Goal: Transaction & Acquisition: Obtain resource

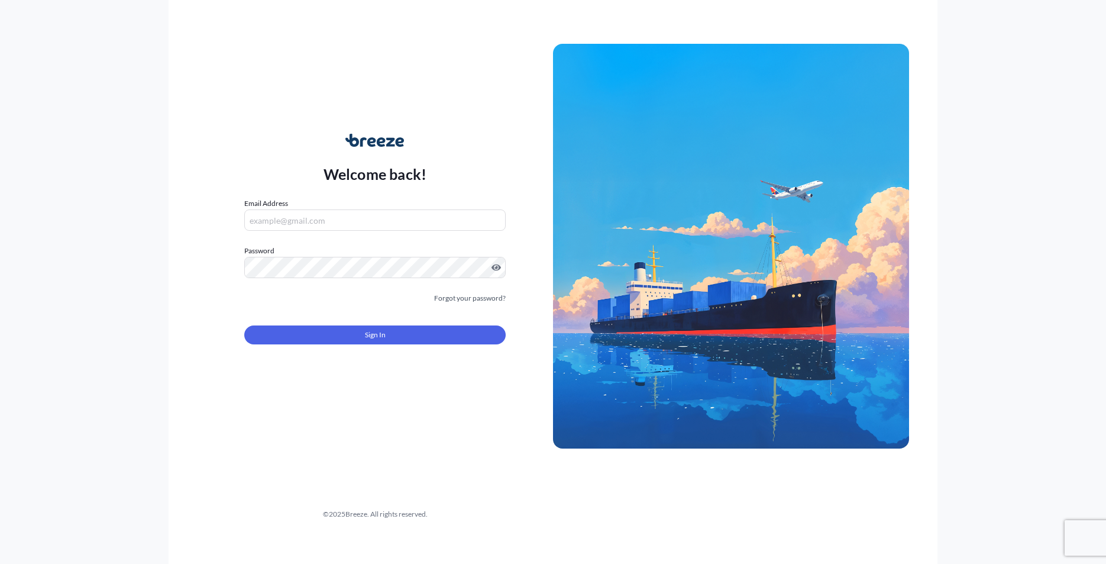
click at [349, 222] on input "Email Address" at bounding box center [375, 219] width 262 height 21
type input "[PERSON_NAME][EMAIL_ADDRESS][DOMAIN_NAME]"
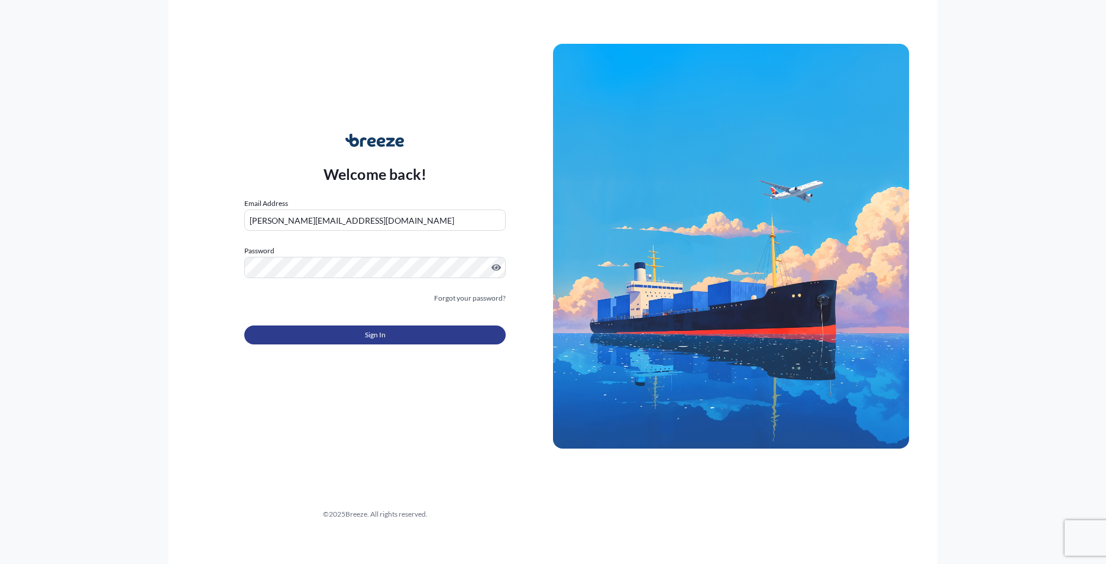
click at [399, 338] on button "Sign In" at bounding box center [375, 334] width 262 height 19
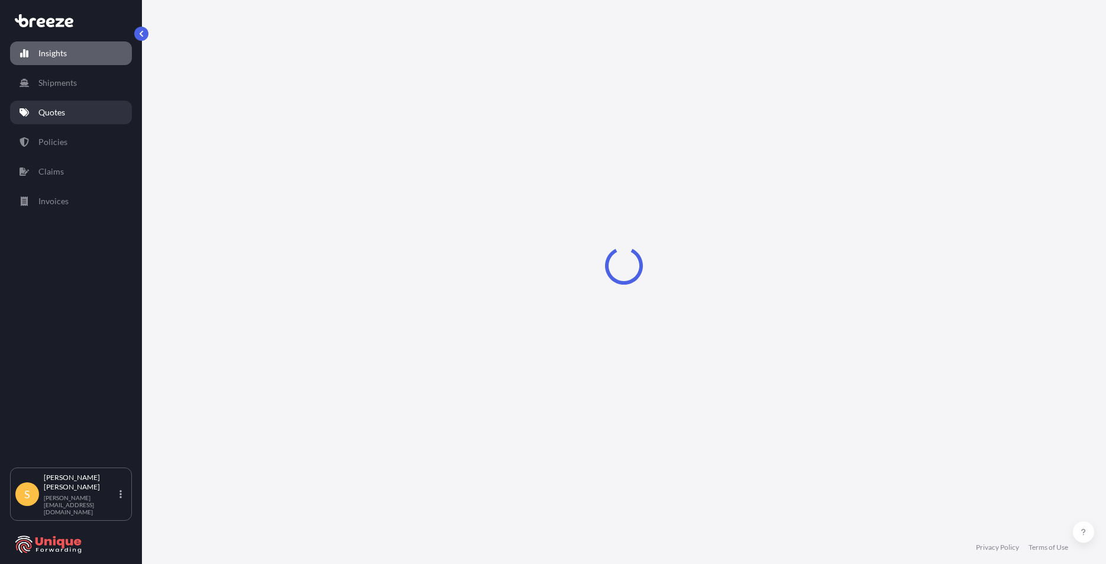
click at [68, 108] on link "Quotes" at bounding box center [71, 113] width 122 height 24
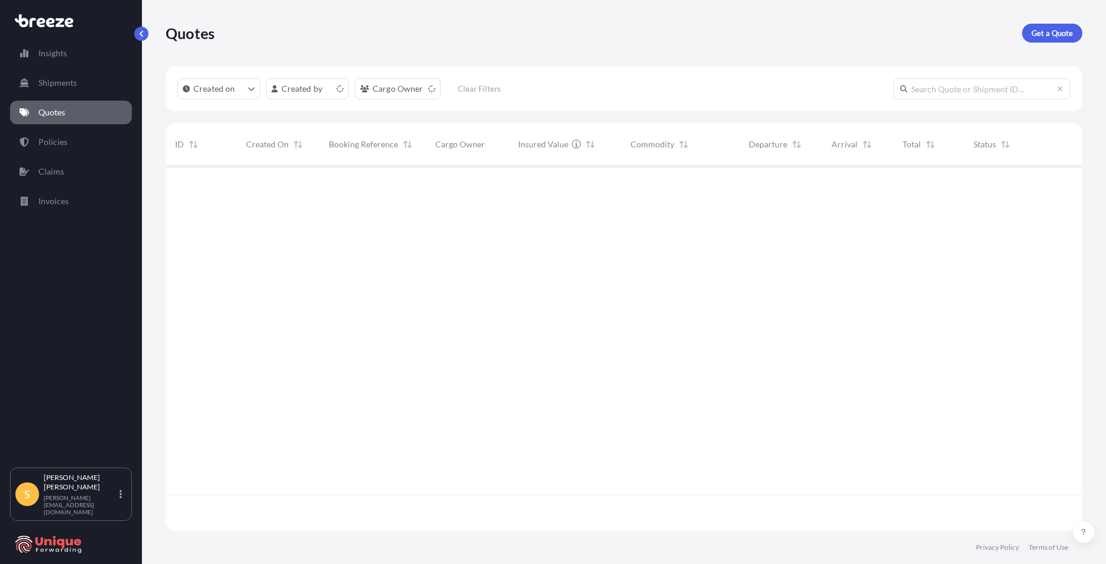
scroll to position [363, 908]
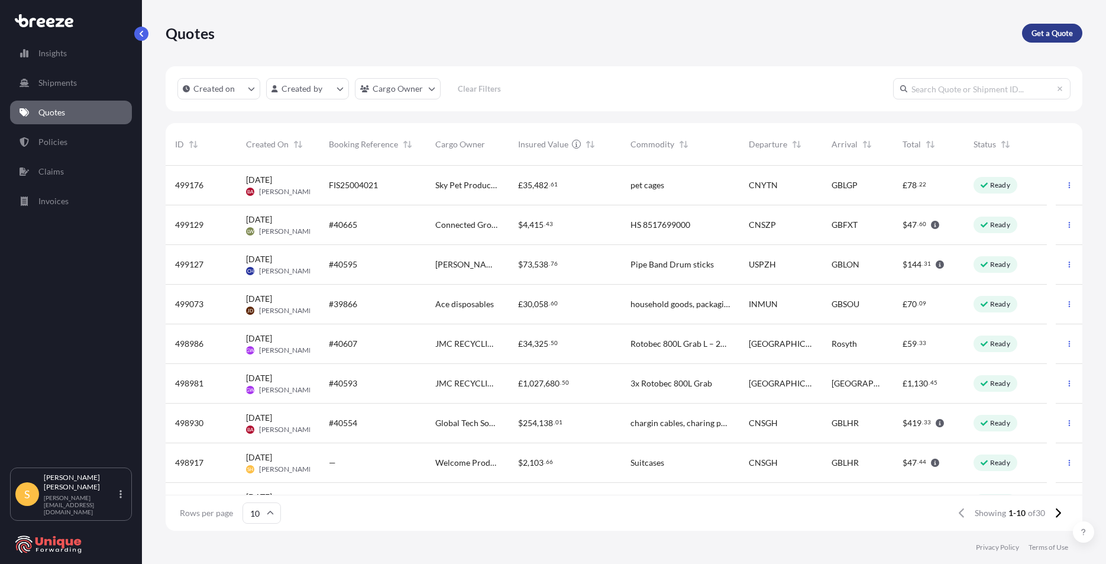
click at [1042, 30] on p "Get a Quote" at bounding box center [1052, 33] width 41 height 12
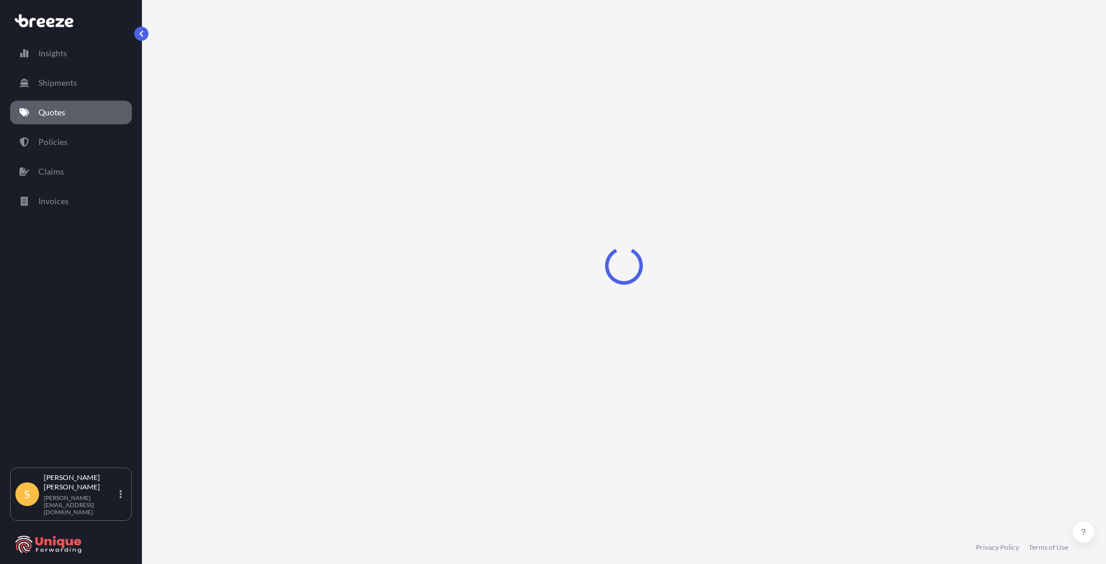
select select "Sea"
select select "1"
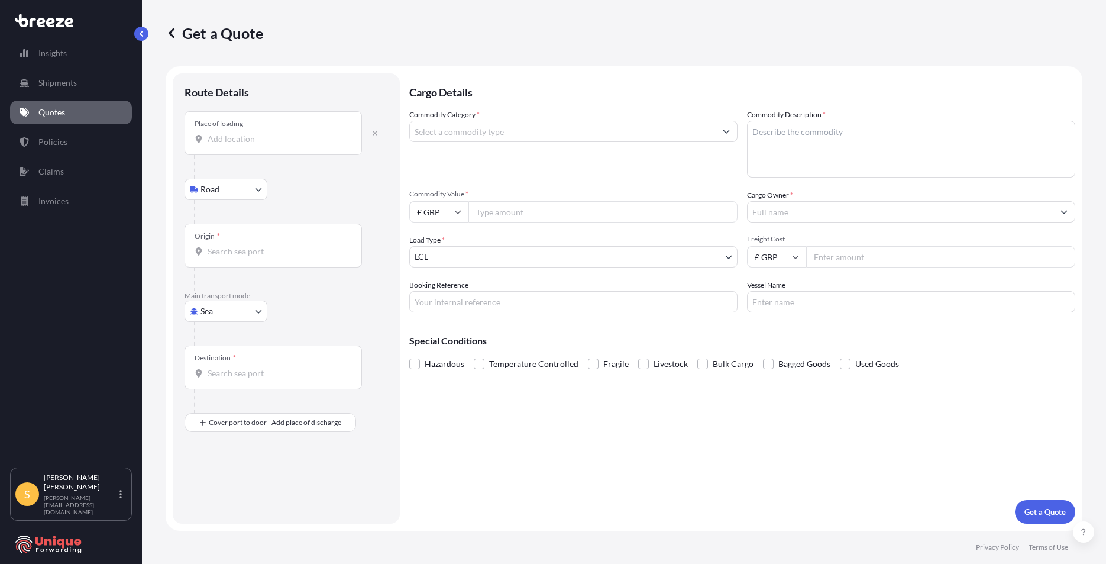
click at [213, 308] on body "Insights Shipments Quotes Policies Claims Invoices S [PERSON_NAME] Hoban [EMAIL…" at bounding box center [553, 282] width 1106 height 564
click at [224, 388] on span "Road" at bounding box center [216, 385] width 19 height 12
select select "Road"
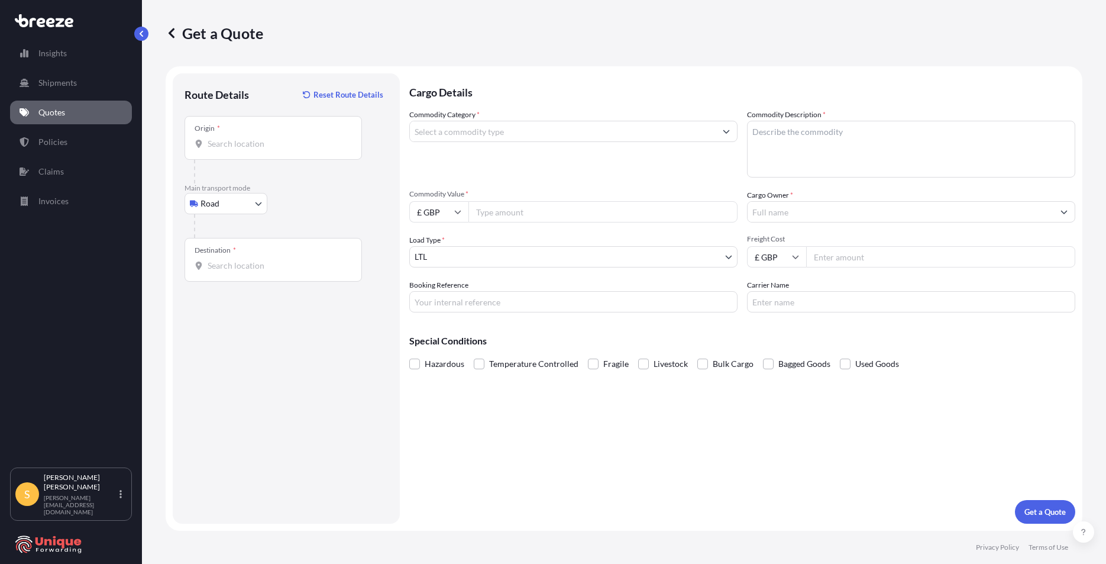
drag, startPoint x: 221, startPoint y: 126, endPoint x: 220, endPoint y: 132, distance: 6.0
click at [221, 128] on div "Origin *" at bounding box center [274, 138] width 178 height 44
click at [221, 138] on input "Origin *" at bounding box center [278, 144] width 140 height 12
click at [273, 149] on input "Origin *" at bounding box center [278, 144] width 140 height 12
paste input "[STREET_ADDRESS]"
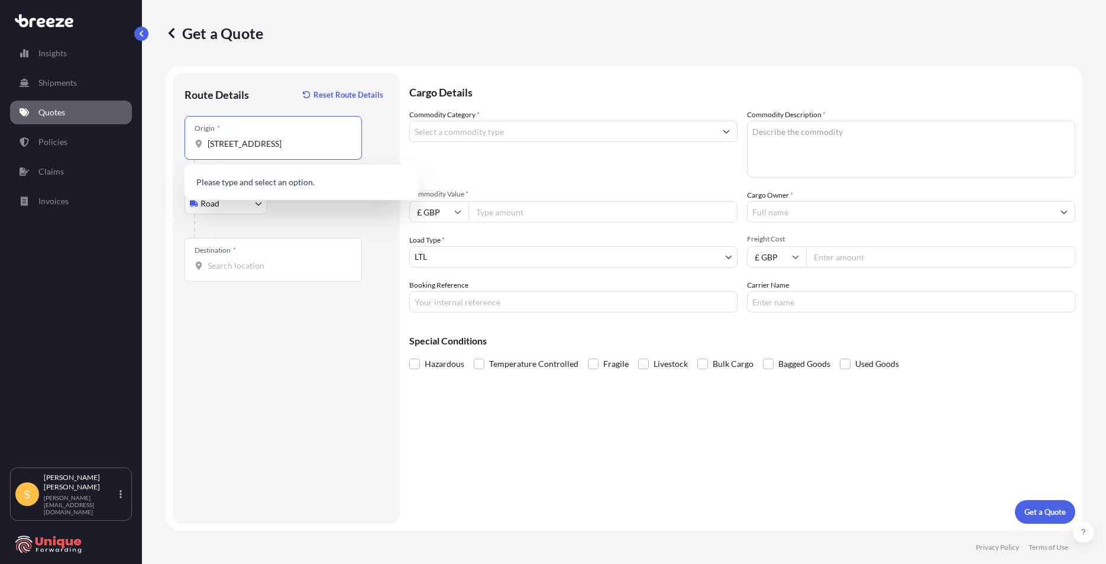
scroll to position [0, 33]
click at [294, 182] on span "[STREET_ADDRESS]" at bounding box center [262, 184] width 74 height 12
type input "[STREET_ADDRESS]"
click at [246, 269] on input "Destination *" at bounding box center [278, 266] width 140 height 12
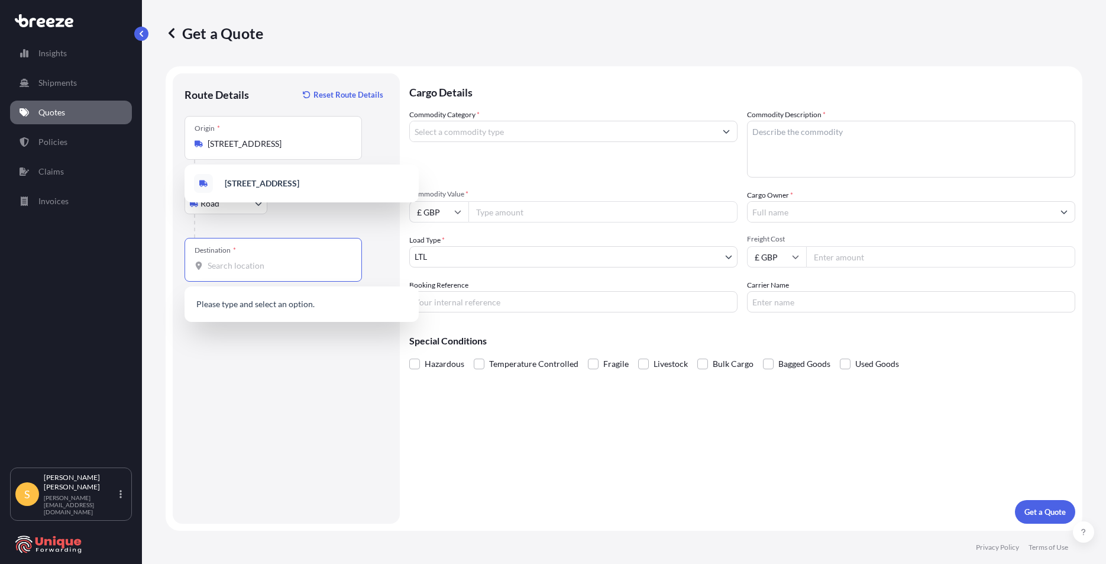
paste input "Units 1 to [STREET_ADDRESS][PERSON_NAME]"
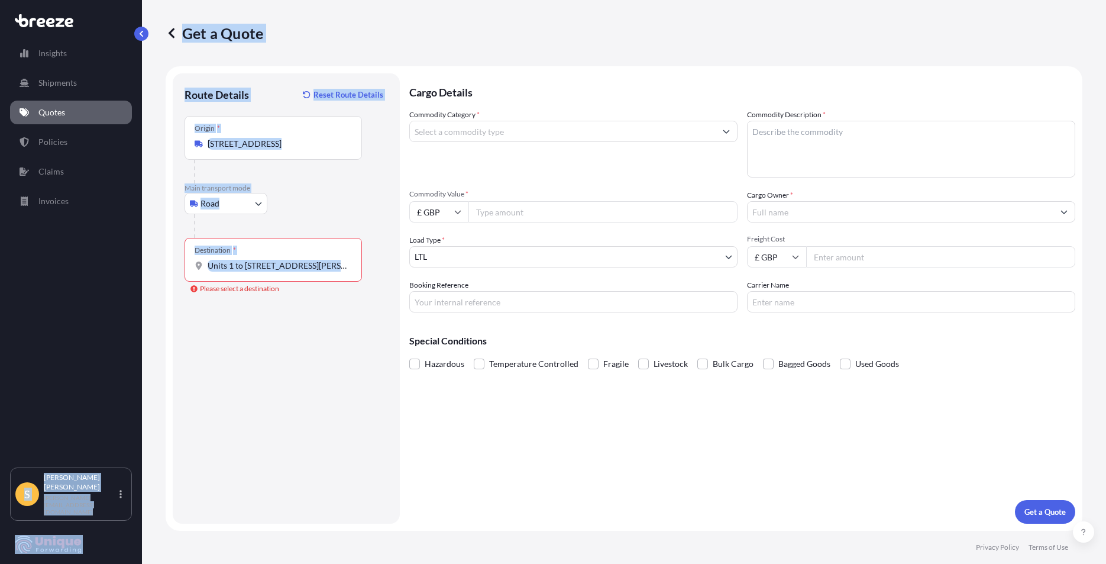
drag, startPoint x: 351, startPoint y: 260, endPoint x: 133, endPoint y: 235, distance: 219.2
click at [133, 235] on div "Insights Shipments Quotes Policies Claims Invoices S [PERSON_NAME] Hoban [EMAIL…" at bounding box center [553, 282] width 1106 height 564
click at [303, 265] on input "Units 1 to [STREET_ADDRESS][PERSON_NAME]" at bounding box center [278, 266] width 140 height 12
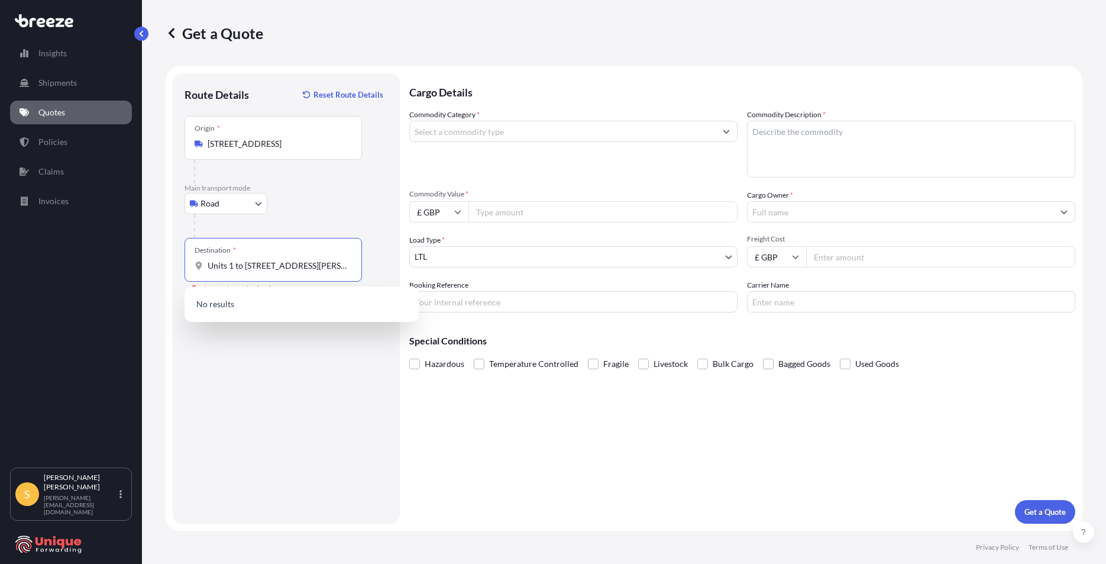
drag, startPoint x: 339, startPoint y: 266, endPoint x: 177, endPoint y: 243, distance: 163.8
click at [177, 243] on div "Route Details Reset Route Details Place of loading Road Road Rail Origin * [STR…" at bounding box center [286, 298] width 227 height 450
click at [292, 297] on div "[PERSON_NAME][STREET_ADDRESS]" at bounding box center [301, 305] width 225 height 28
type input "[PERSON_NAME][STREET_ADDRESS]"
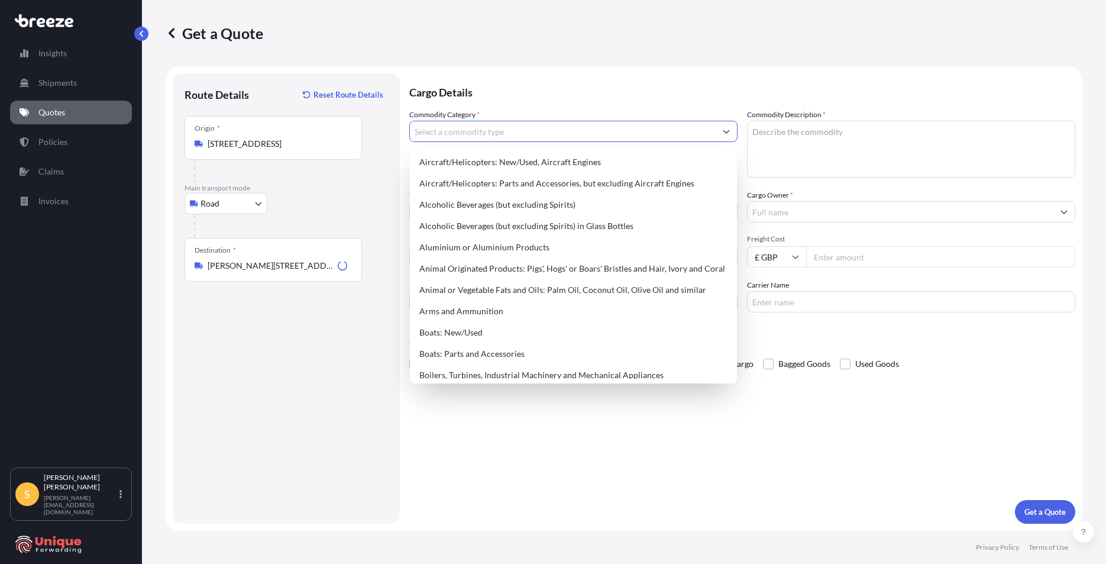
click at [520, 136] on input "Commodity Category *" at bounding box center [563, 131] width 306 height 21
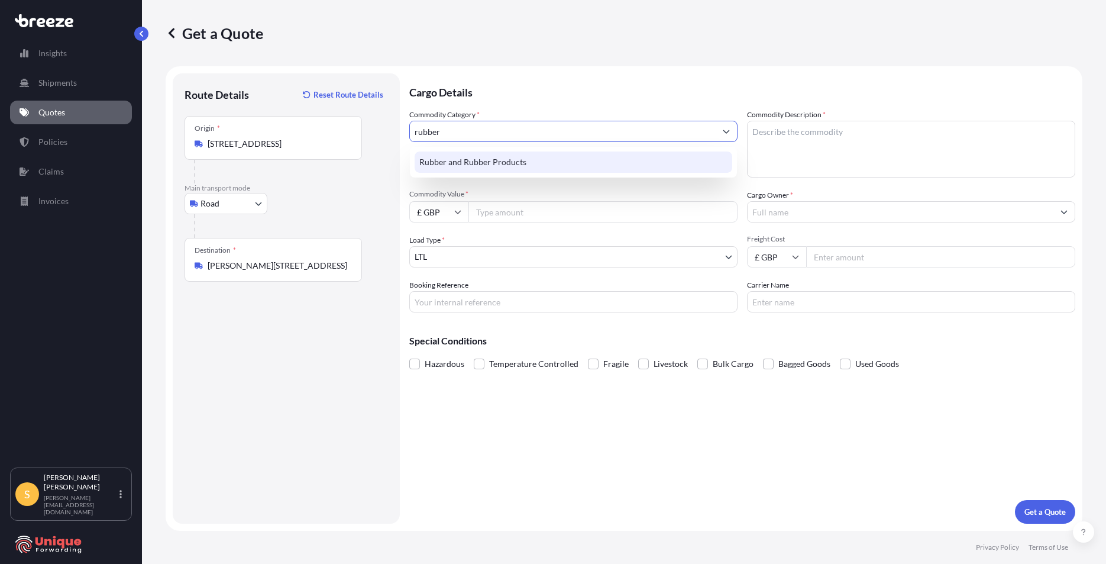
click at [489, 160] on div "Rubber and Rubber Products" at bounding box center [574, 161] width 318 height 21
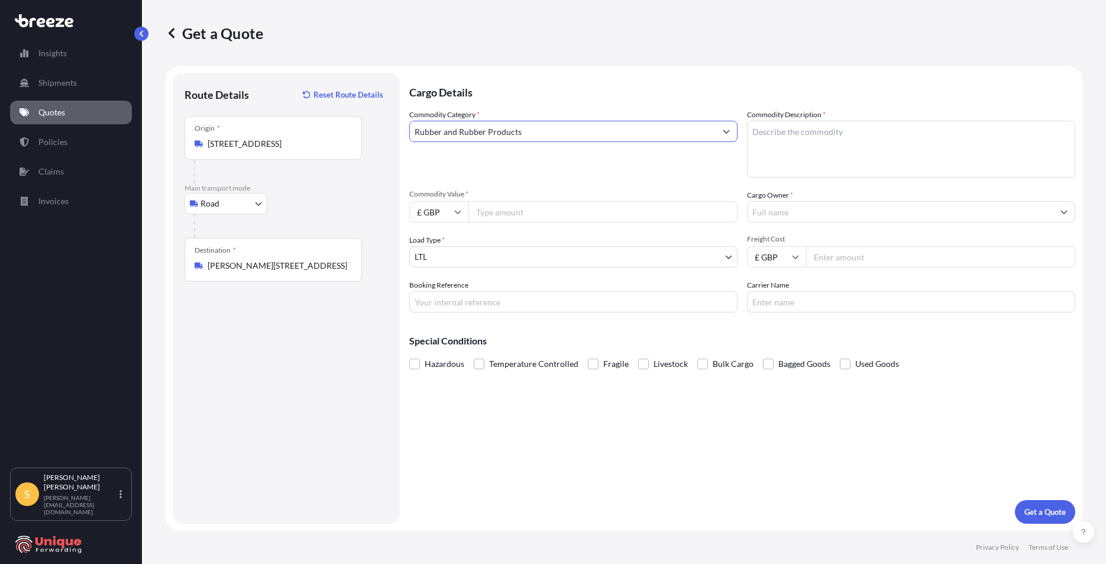
type input "Rubber and Rubber Products"
click at [841, 144] on textarea "Commodity Description *" at bounding box center [911, 149] width 328 height 57
type textarea "rubber rolls"
click at [590, 186] on div "Commodity Category * Rubber and Rubber Products Commodity Description * rubber …" at bounding box center [742, 211] width 666 height 204
click at [586, 203] on input "Commodity Value *" at bounding box center [603, 211] width 269 height 21
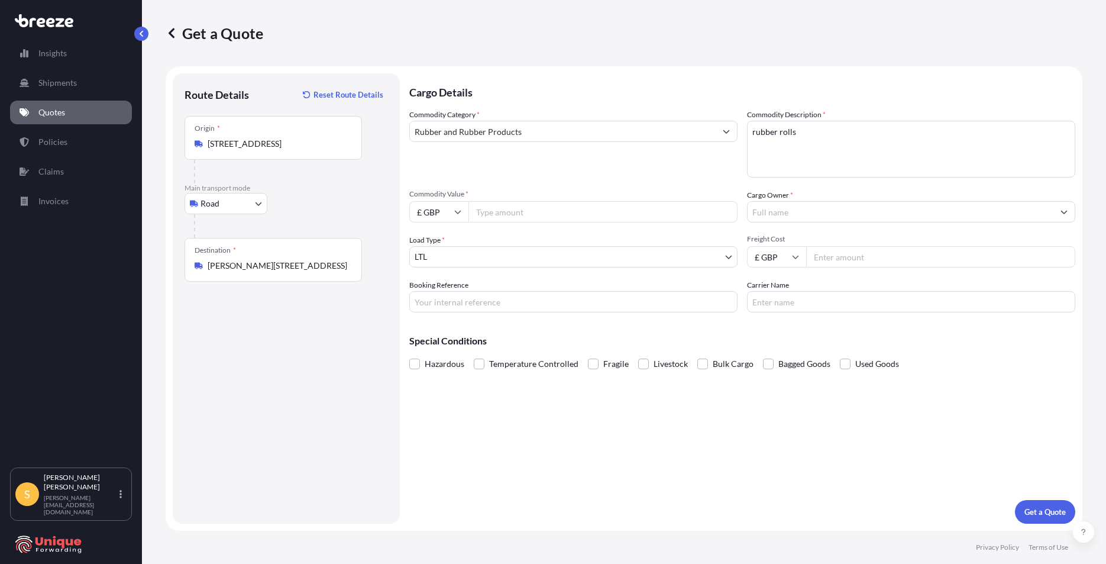
click at [438, 211] on input "£ GBP" at bounding box center [438, 211] width 59 height 21
click at [431, 245] on div "€ EUR" at bounding box center [439, 244] width 50 height 22
type input "€ EUR"
click at [530, 208] on input "Commodity Value *" at bounding box center [603, 211] width 269 height 21
type input "3"
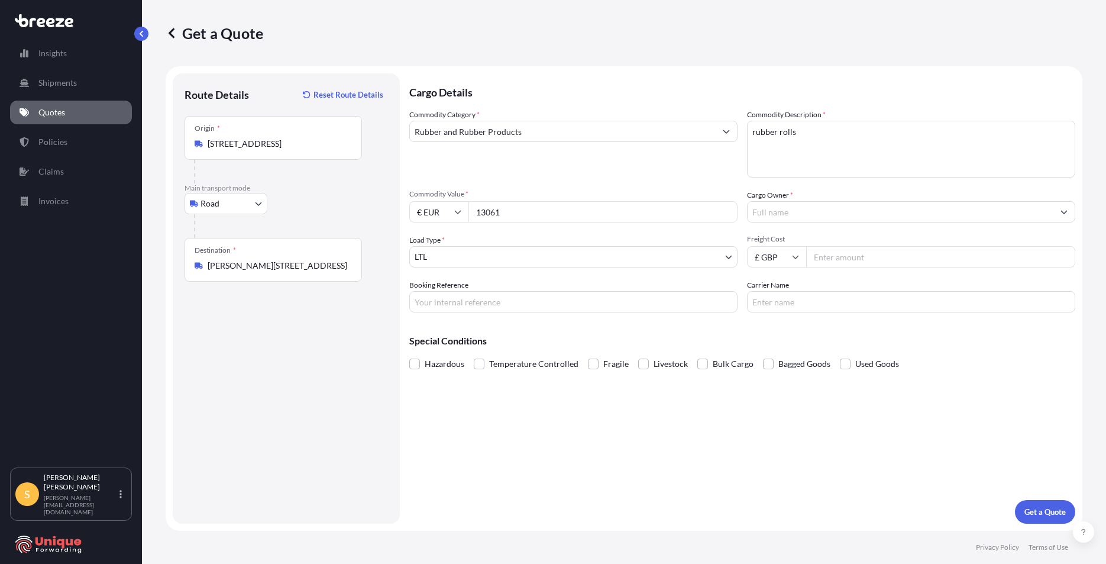
type input "13061"
click at [766, 209] on input "Cargo Owner *" at bounding box center [901, 211] width 306 height 21
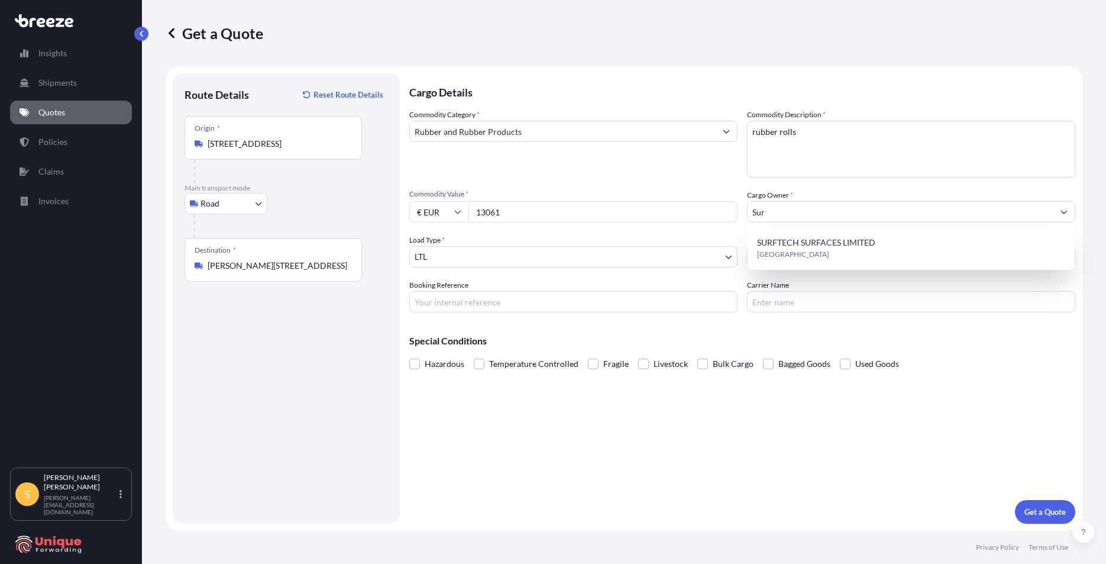
click at [779, 231] on div "SURFTECH SURFACES LIMITED [GEOGRAPHIC_DATA]" at bounding box center [911, 248] width 327 height 43
type input "SURFTECH SURFACES LIMITED"
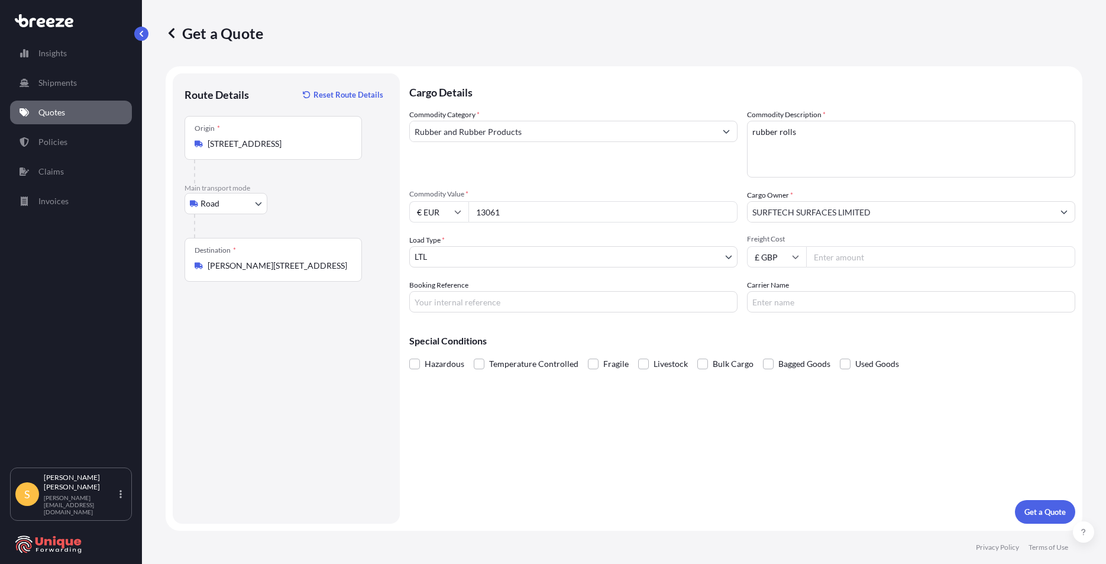
click at [882, 261] on input "Freight Cost" at bounding box center [940, 256] width 269 height 21
click at [898, 255] on input "Freight Cost" at bounding box center [940, 256] width 269 height 21
type input "2495"
click at [787, 291] on input "Carrier Name" at bounding box center [911, 301] width 328 height 21
click at [1046, 519] on button "Get a Quote" at bounding box center [1045, 512] width 60 height 24
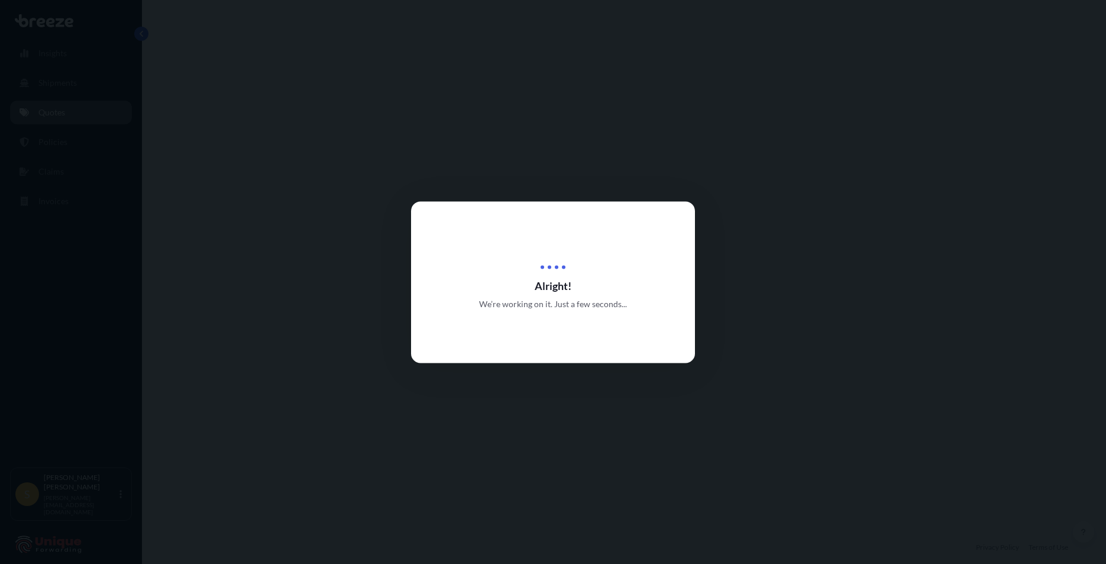
select select "Road"
select select "1"
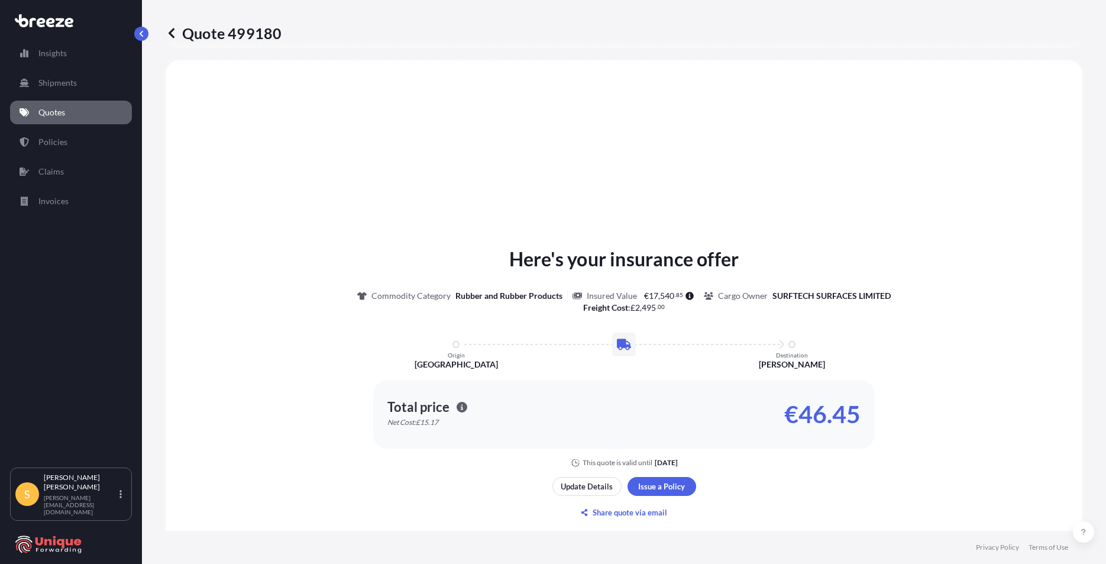
scroll to position [356, 0]
click at [102, 103] on link "Quotes" at bounding box center [71, 113] width 122 height 24
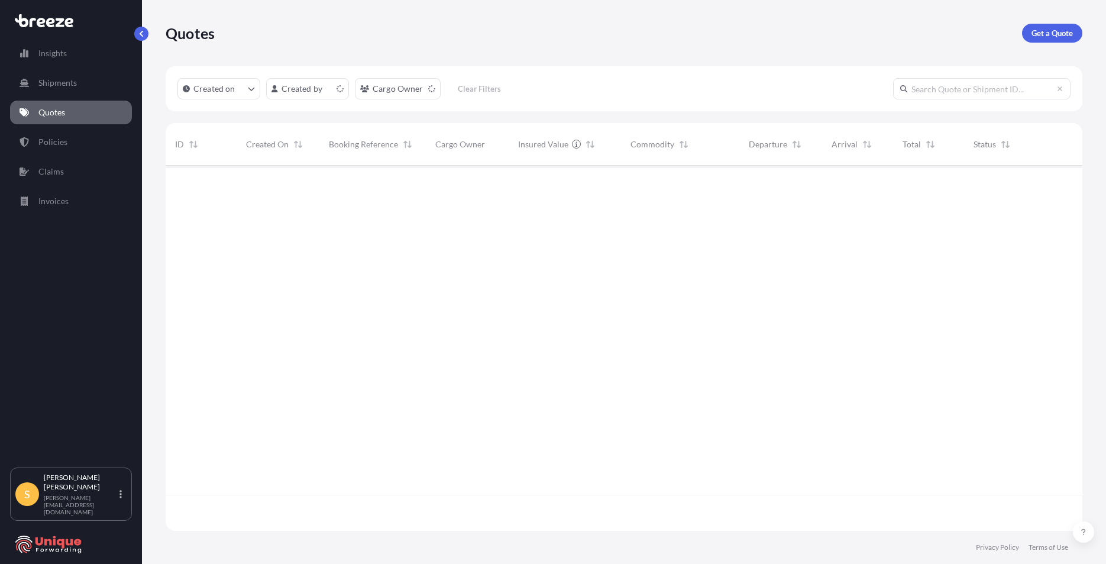
scroll to position [363, 908]
